Goal: Task Accomplishment & Management: Manage account settings

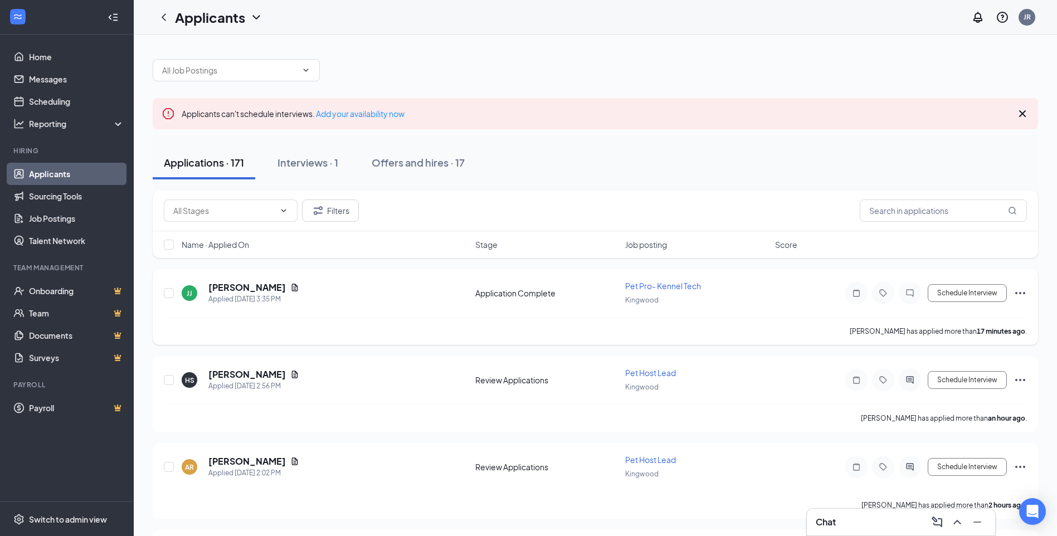
click at [282, 290] on div "[PERSON_NAME] Justice Applied [DATE] 3:35 PM" at bounding box center [325, 292] width 287 height 23
click at [290, 287] on icon "Document" at bounding box center [294, 287] width 9 height 9
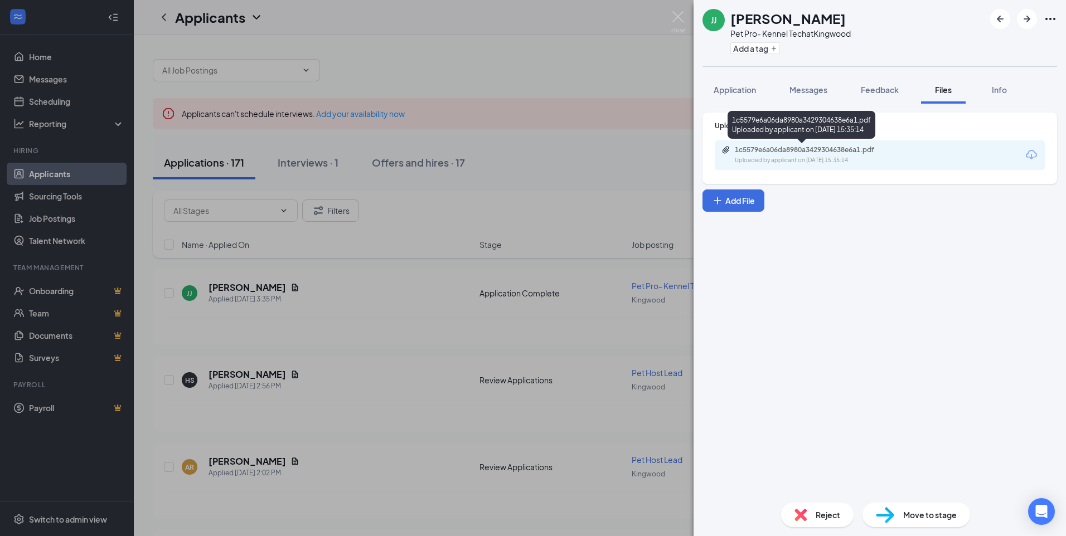
click at [833, 154] on div "1c5579e6a06da8980a3429304638e6a1.pdf Uploaded by applicant on [DATE] 15:35:14" at bounding box center [811, 155] width 181 height 20
click at [678, 18] on img at bounding box center [678, 22] width 14 height 22
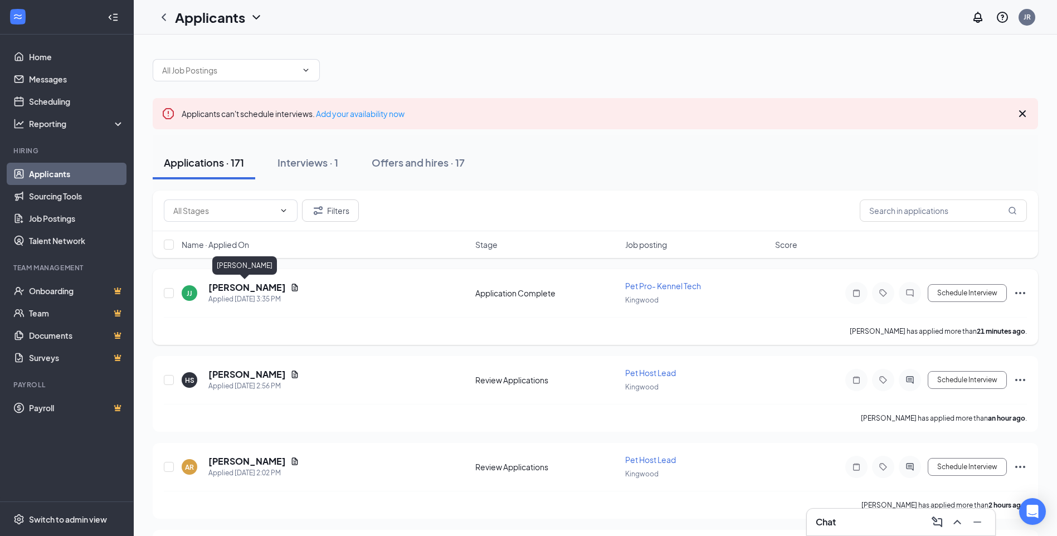
click at [255, 283] on h5 "[PERSON_NAME]" at bounding box center [246, 287] width 77 height 12
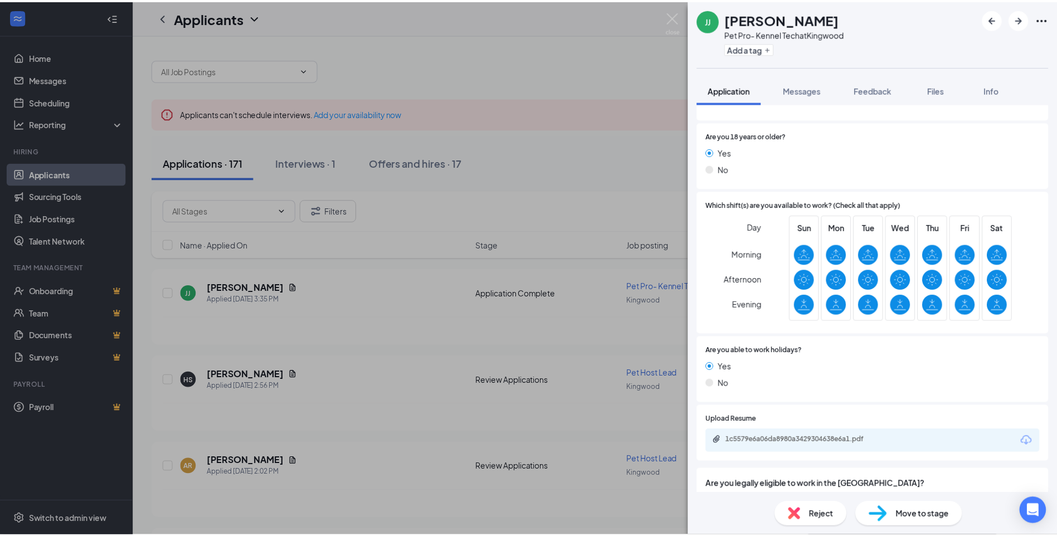
scroll to position [268, 0]
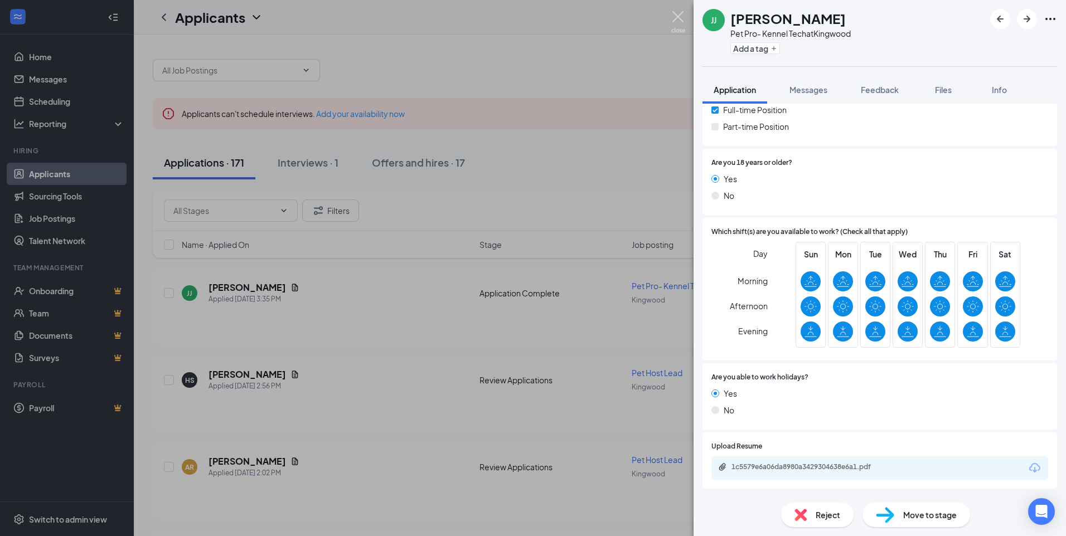
click at [674, 18] on img at bounding box center [678, 22] width 14 height 22
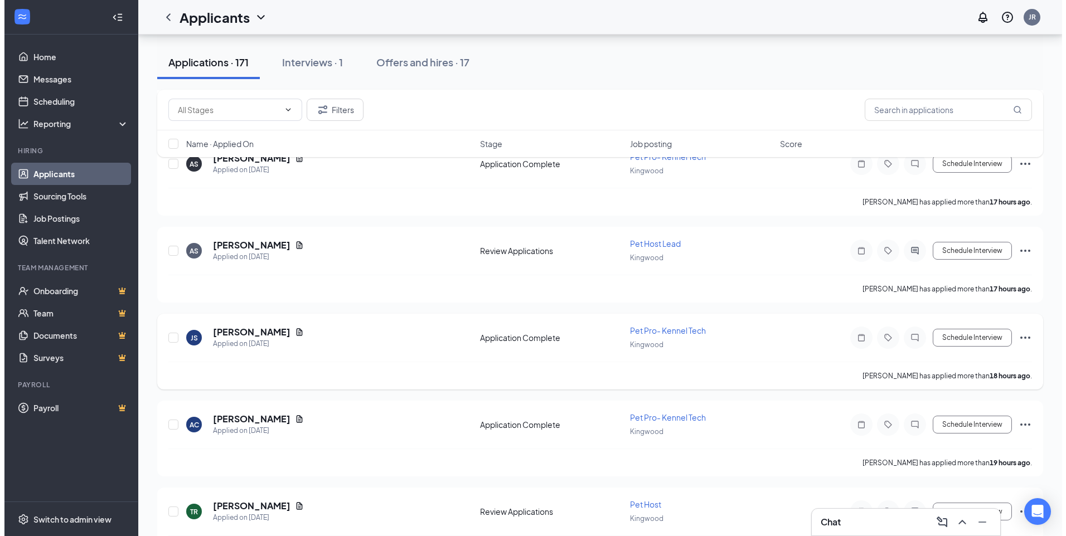
scroll to position [780, 0]
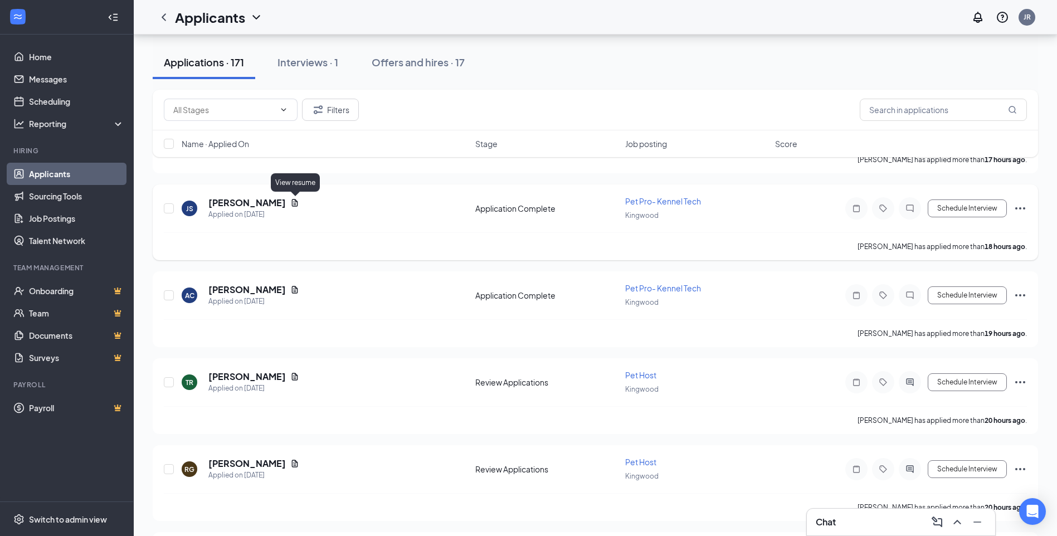
click at [295, 205] on icon "Document" at bounding box center [295, 202] width 6 height 7
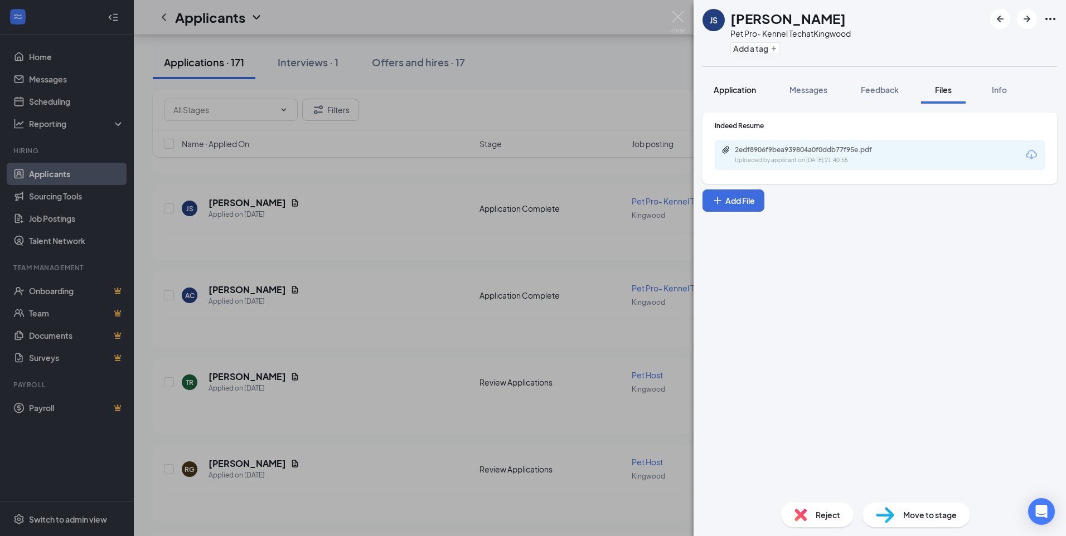
click at [713, 86] on span "Application" at bounding box center [734, 90] width 42 height 10
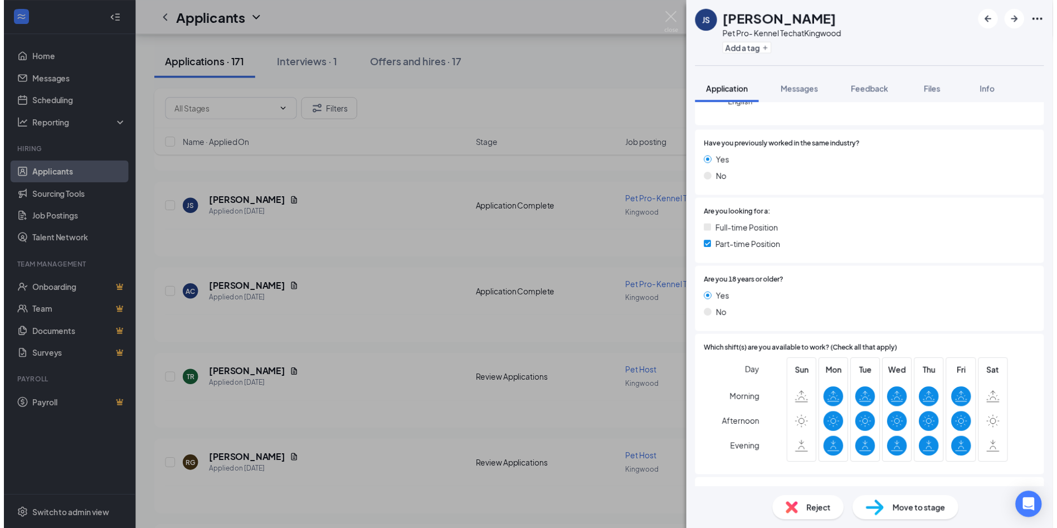
scroll to position [279, 0]
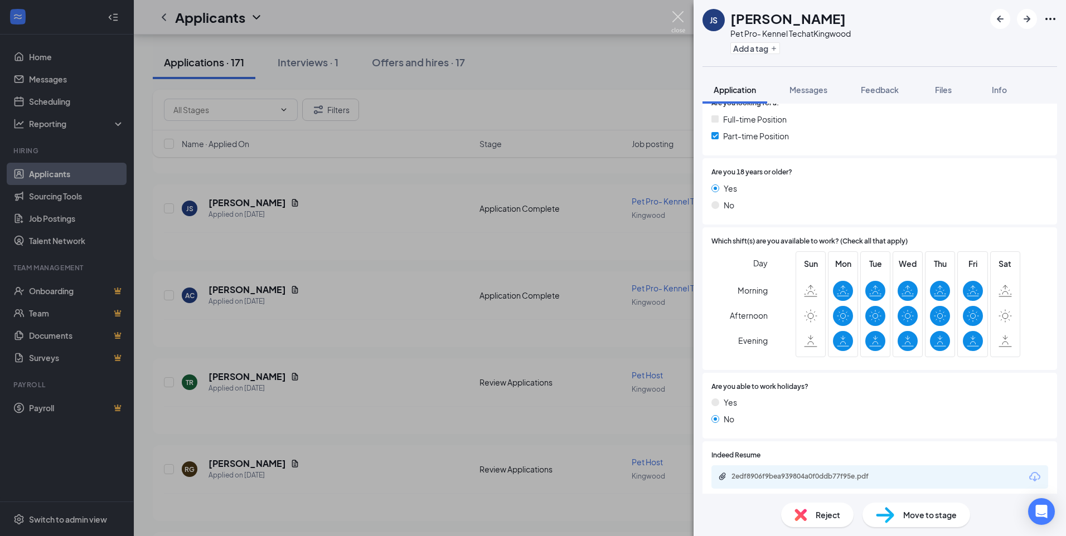
click at [677, 23] on img at bounding box center [678, 22] width 14 height 22
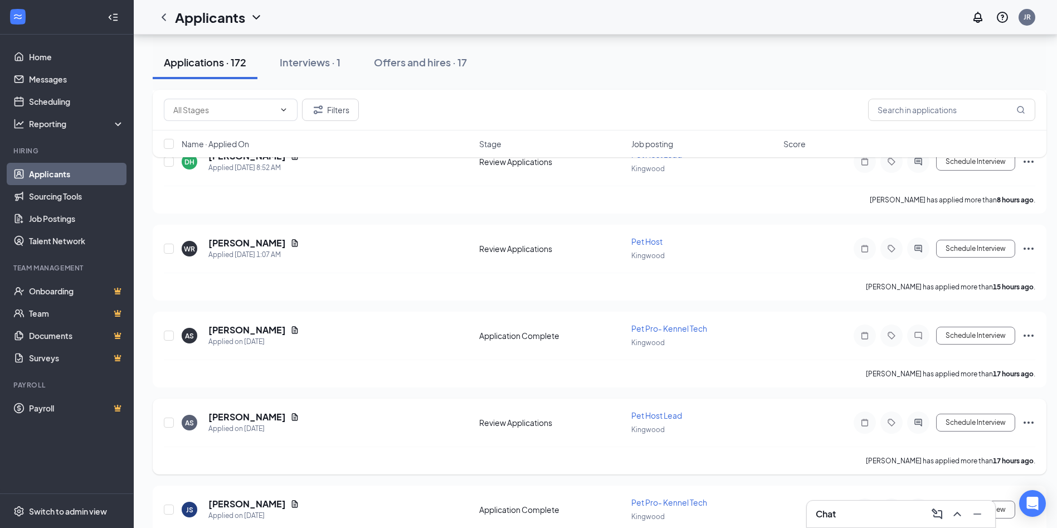
scroll to position [334, 0]
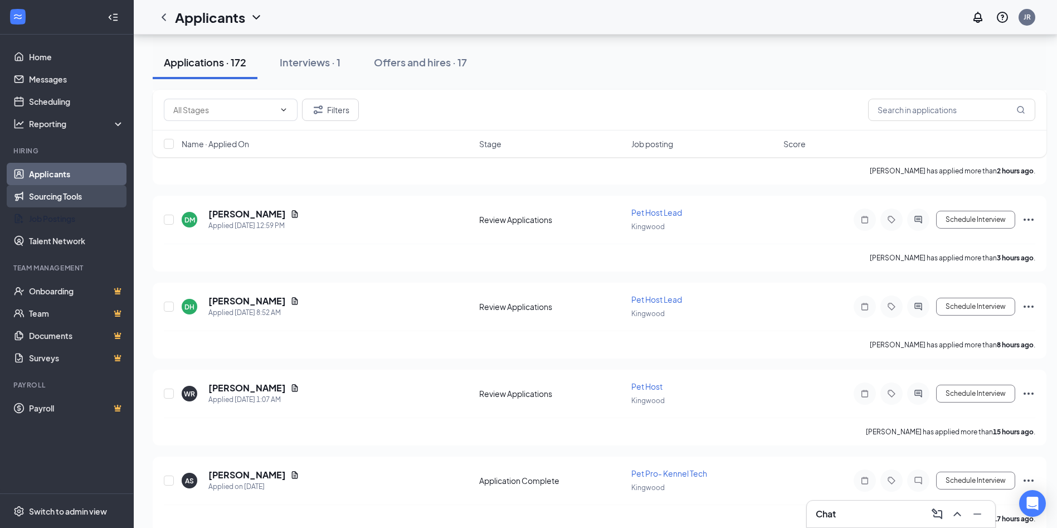
click at [57, 192] on link "Sourcing Tools" at bounding box center [76, 196] width 95 height 22
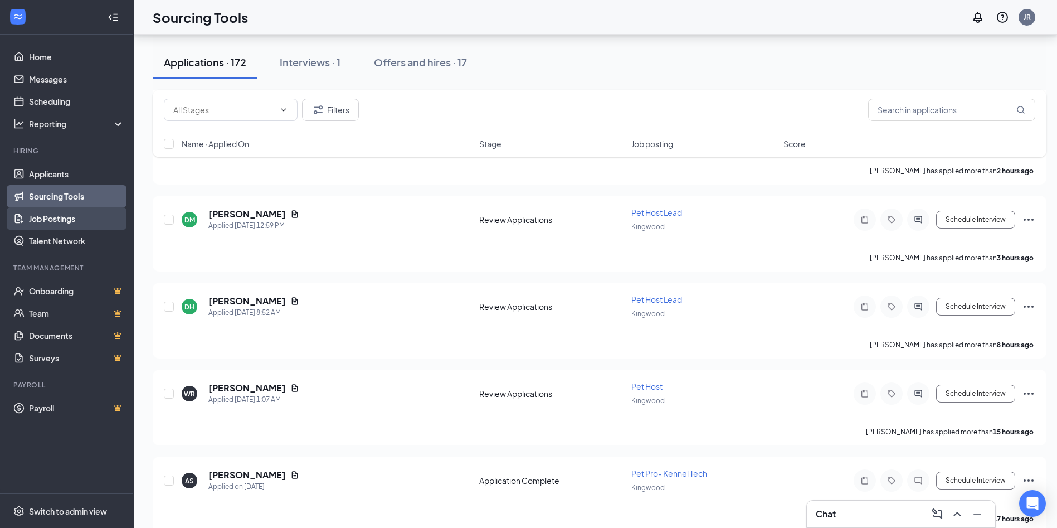
click at [61, 215] on link "Job Postings" at bounding box center [76, 218] width 95 height 22
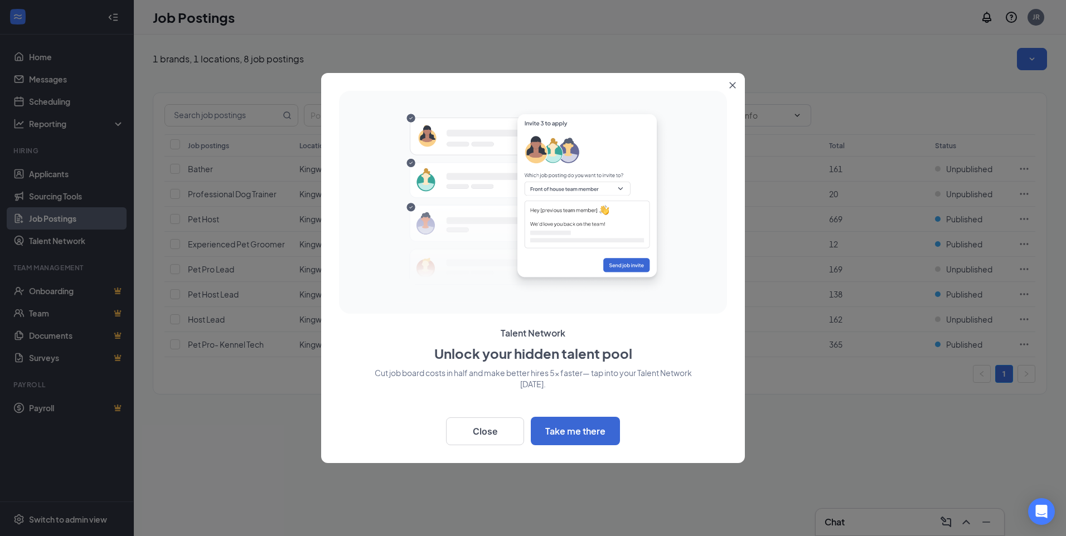
click at [734, 84] on icon "Close" at bounding box center [733, 85] width 6 height 6
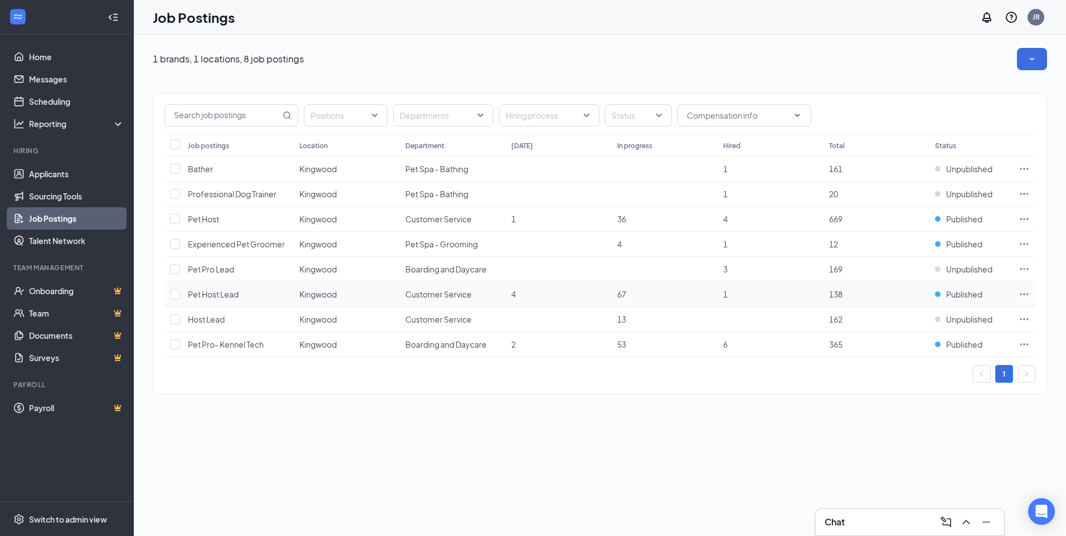
click at [1024, 291] on icon "Ellipses" at bounding box center [1023, 294] width 11 height 11
drag, startPoint x: 1012, startPoint y: 299, endPoint x: 931, endPoint y: 298, distance: 80.8
click at [1011, 299] on td "Published" at bounding box center [971, 294] width 84 height 25
click at [937, 294] on div "Published" at bounding box center [958, 294] width 47 height 11
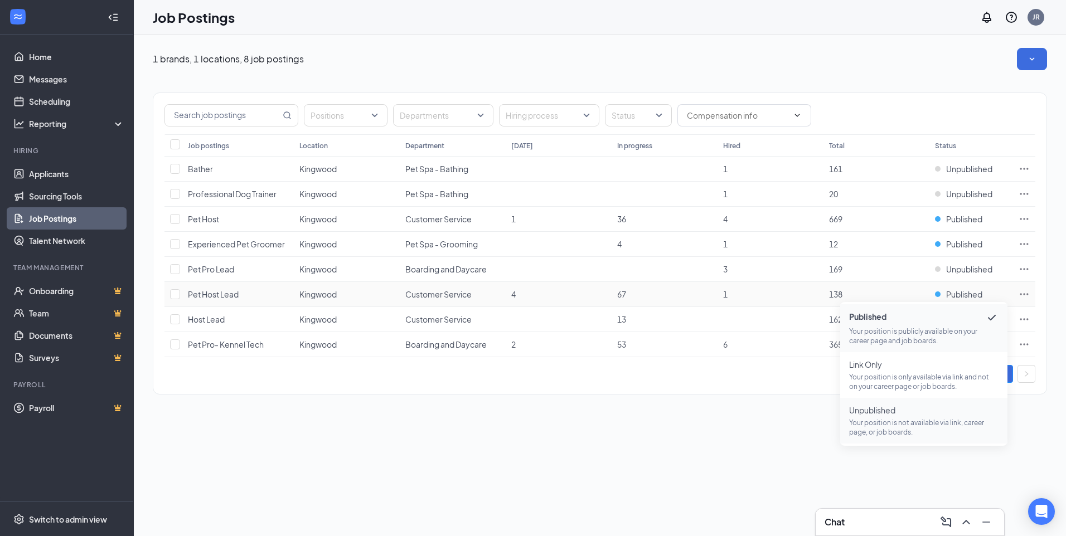
click at [912, 415] on span "Unpublished" at bounding box center [923, 410] width 149 height 11
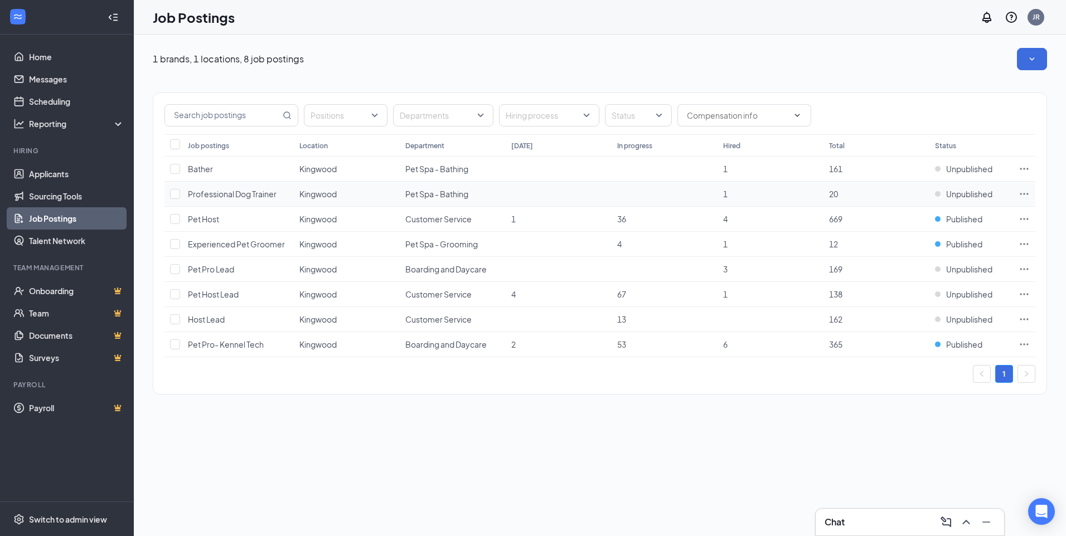
click at [837, 193] on span "20" at bounding box center [833, 194] width 9 height 10
click at [853, 528] on div "Chat" at bounding box center [909, 522] width 171 height 18
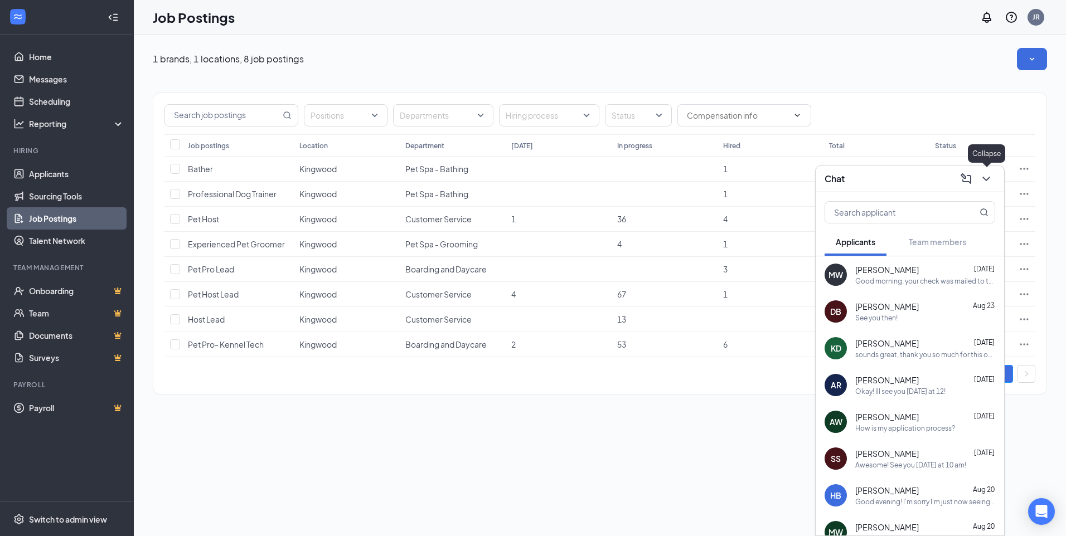
click at [983, 179] on icon "ChevronDown" at bounding box center [985, 178] width 13 height 13
